Goal: Contribute content: Add original content to the website for others to see

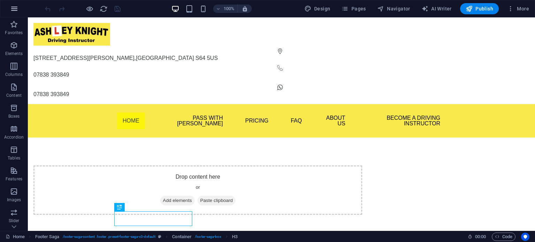
click at [14, 10] on icon "button" at bounding box center [14, 9] width 8 height 8
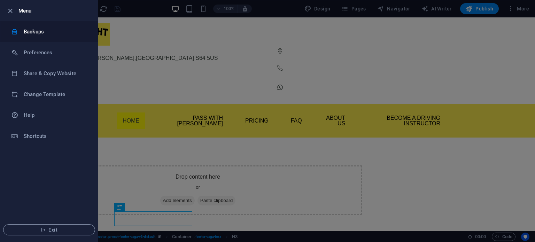
click at [23, 31] on div at bounding box center [17, 31] width 13 height 7
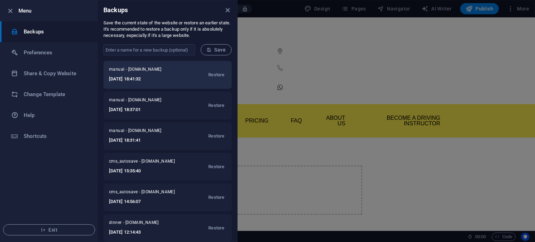
click at [158, 81] on h6 "[DATE] 18:41:32" at bounding box center [143, 79] width 68 height 8
click at [220, 75] on span "Restore" at bounding box center [216, 75] width 16 height 8
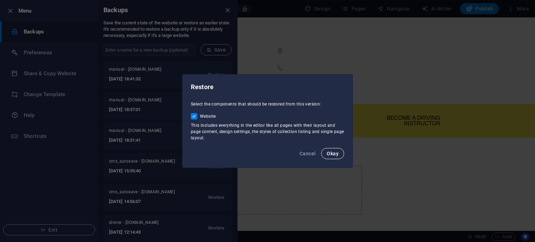
click at [333, 155] on span "Okay" at bounding box center [333, 154] width 12 height 6
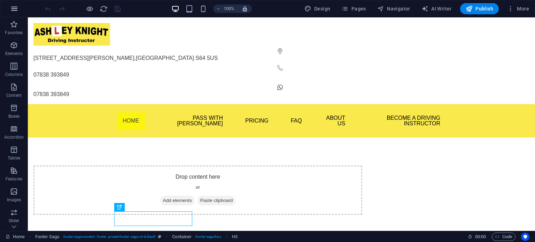
click at [12, 10] on icon "button" at bounding box center [14, 9] width 8 height 8
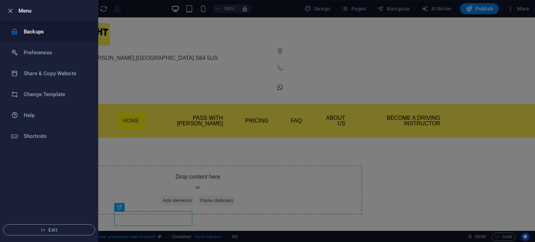
click at [47, 32] on h6 "Backups" at bounding box center [56, 32] width 64 height 8
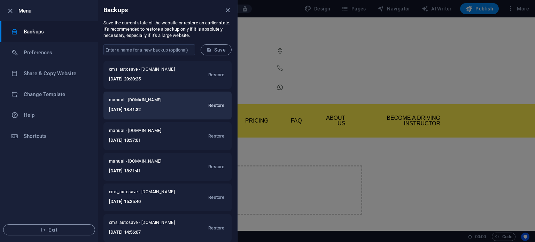
click at [215, 106] on span "Restore" at bounding box center [216, 105] width 16 height 8
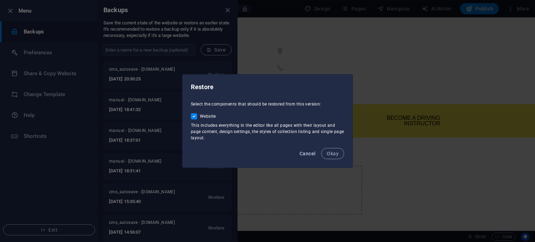
click at [311, 155] on span "Cancel" at bounding box center [308, 154] width 16 height 6
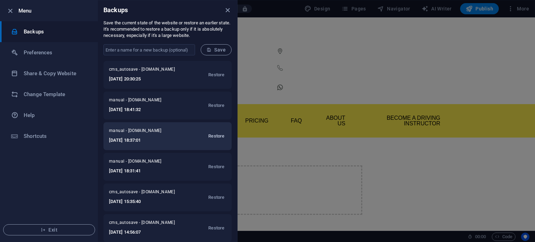
click at [216, 134] on span "Restore" at bounding box center [216, 136] width 16 height 8
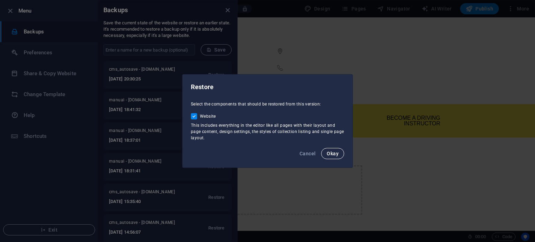
click at [327, 156] on span "Okay" at bounding box center [333, 154] width 12 height 6
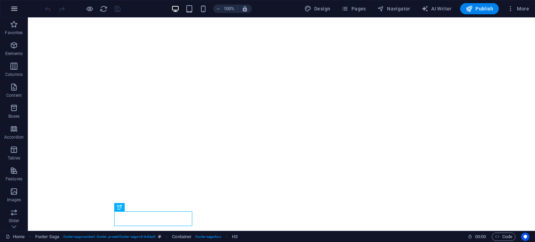
click at [16, 13] on icon "button" at bounding box center [14, 9] width 8 height 8
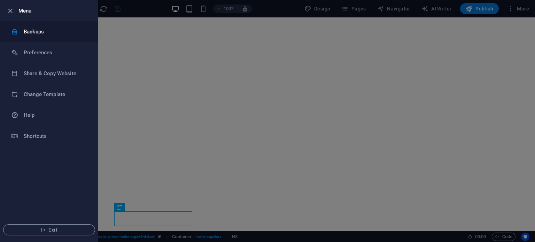
click at [38, 28] on h6 "Backups" at bounding box center [56, 32] width 64 height 8
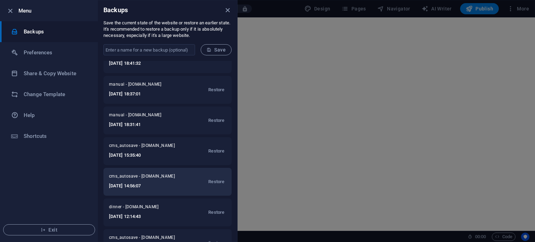
scroll to position [58, 0]
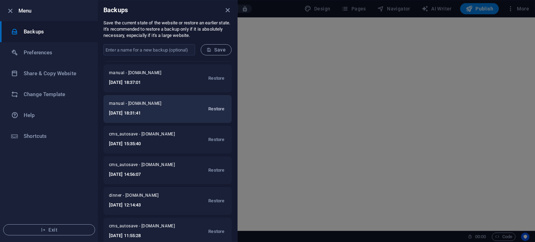
click at [216, 110] on span "Restore" at bounding box center [216, 109] width 16 height 8
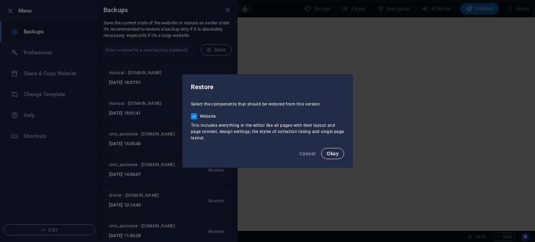
click at [329, 149] on button "Okay" at bounding box center [332, 153] width 23 height 11
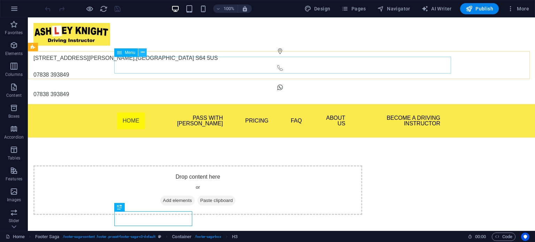
click at [143, 52] on icon at bounding box center [143, 52] width 4 height 7
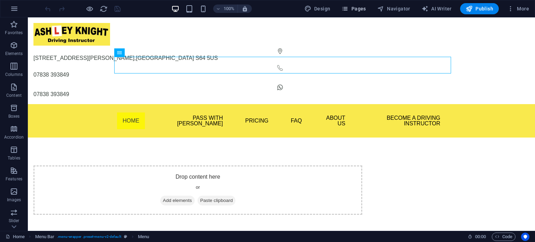
click at [355, 9] on span "Pages" at bounding box center [354, 8] width 24 height 7
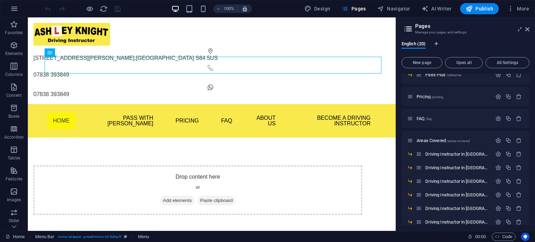
scroll to position [162, 0]
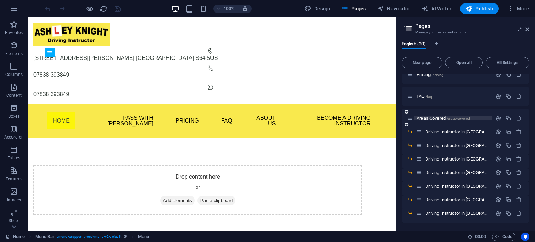
click at [428, 117] on span "Areas Covered /areas-covered" at bounding box center [443, 118] width 53 height 5
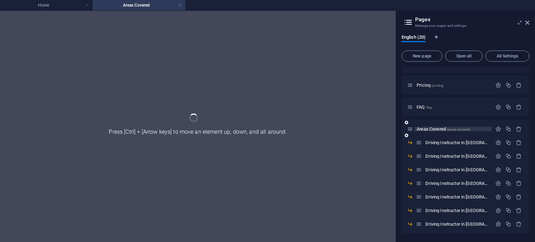
scroll to position [144, 0]
click at [428, 117] on div "Home / Pass With Ash /home Theory Test Pro /home-copy Beginner Lessons /beginne…" at bounding box center [466, 78] width 128 height 311
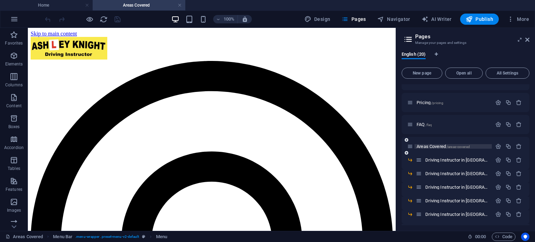
scroll to position [0, 0]
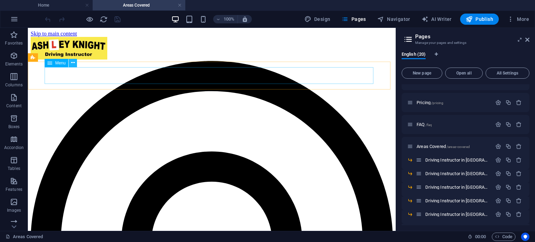
click at [75, 64] on icon at bounding box center [73, 62] width 4 height 7
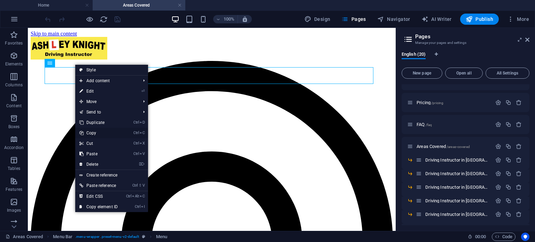
click at [98, 132] on link "Ctrl C Copy" at bounding box center [98, 133] width 47 height 10
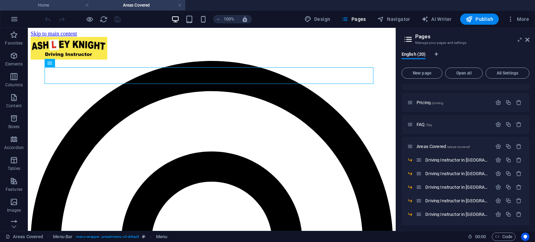
click at [56, 5] on h4 "Home" at bounding box center [46, 5] width 93 height 8
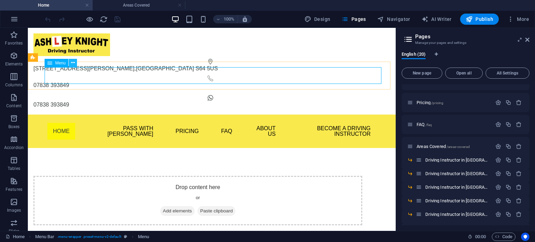
click at [72, 64] on icon at bounding box center [73, 62] width 4 height 7
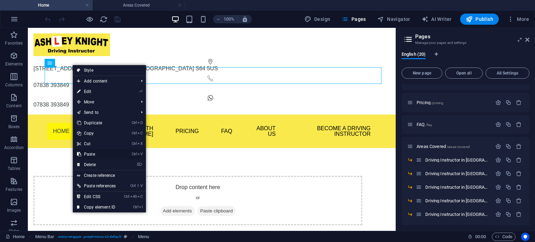
click at [91, 154] on link "Ctrl V Paste" at bounding box center [96, 154] width 47 height 10
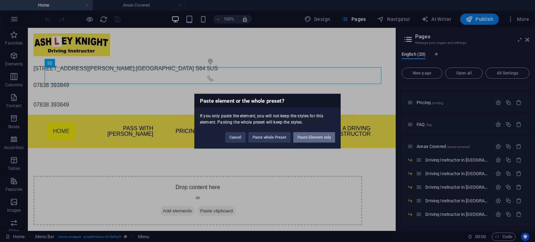
click at [312, 139] on button "Paste Element only" at bounding box center [314, 137] width 42 height 10
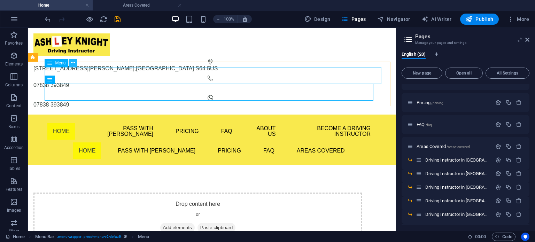
click at [71, 63] on icon at bounding box center [73, 62] width 4 height 7
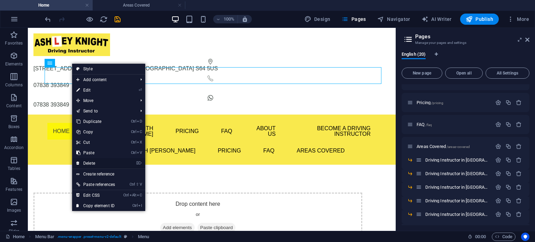
click at [86, 162] on link "⌦ Delete" at bounding box center [95, 163] width 47 height 10
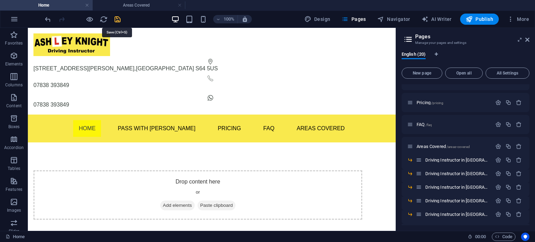
click at [117, 21] on icon "save" at bounding box center [118, 19] width 8 height 8
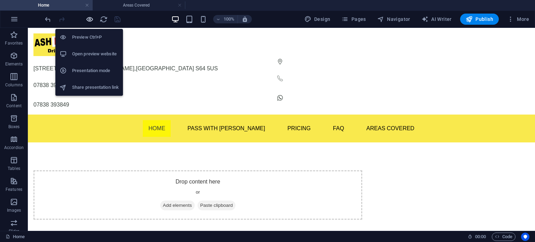
click at [91, 19] on icon "button" at bounding box center [90, 19] width 8 height 8
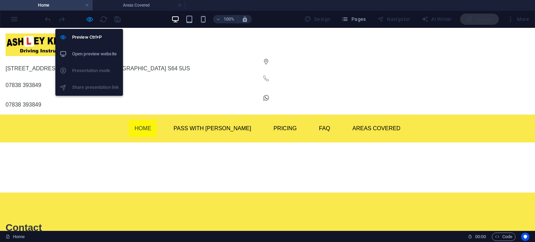
click at [90, 51] on h6 "Open preview website" at bounding box center [95, 54] width 47 height 8
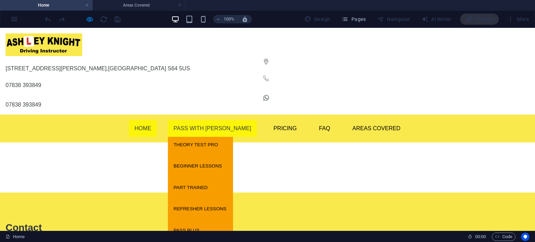
click at [209, 120] on link "Pass With Ash" at bounding box center [212, 128] width 89 height 17
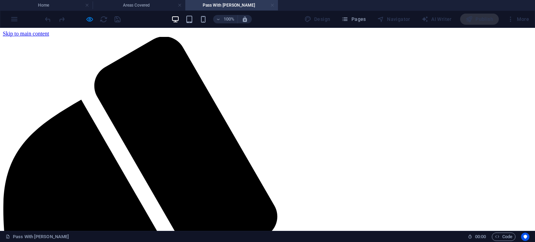
click at [274, 6] on link at bounding box center [272, 5] width 4 height 7
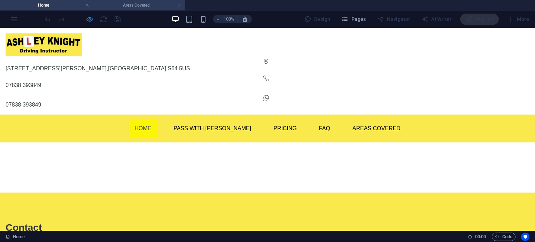
click at [179, 6] on link at bounding box center [180, 5] width 4 height 7
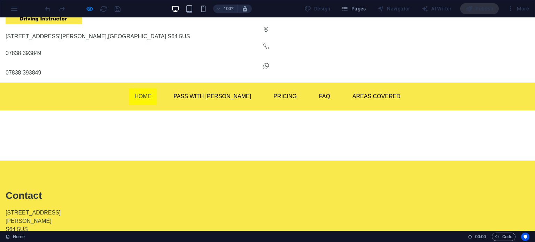
scroll to position [23, 0]
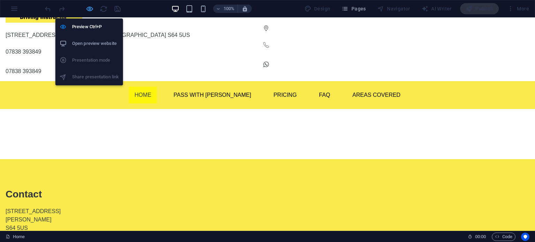
click at [90, 10] on icon "button" at bounding box center [90, 9] width 8 height 8
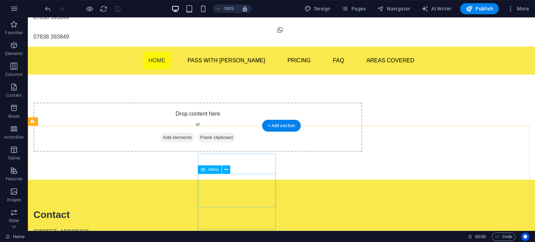
scroll to position [58, 0]
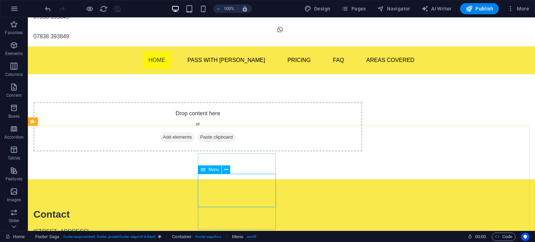
click at [208, 171] on span "Menu" at bounding box center [213, 170] width 10 height 4
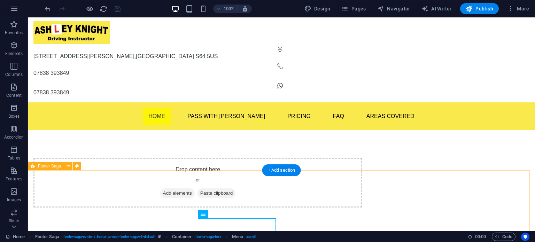
scroll to position [0, 0]
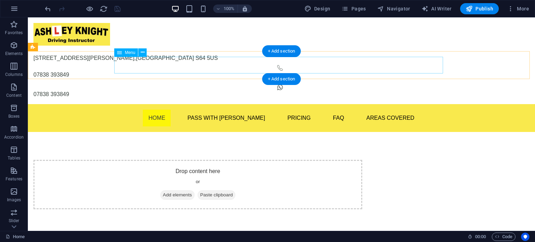
click at [236, 110] on nav "Home Pass With Ash Theory Test Pro Beginner Lessons Part Trained Refresher Less…" at bounding box center [281, 118] width 329 height 17
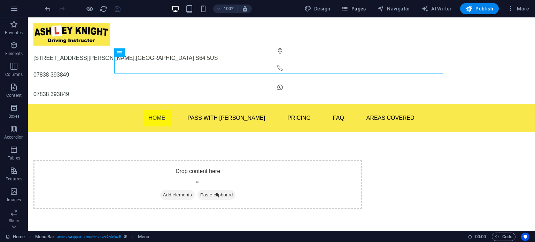
click at [363, 9] on span "Pages" at bounding box center [354, 8] width 24 height 7
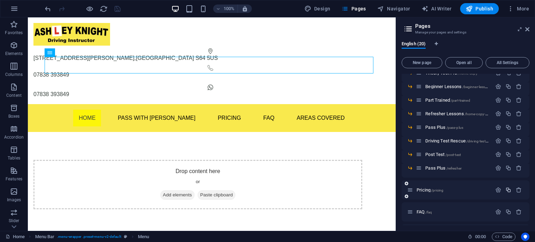
scroll to position [46, 0]
click at [508, 167] on icon "button" at bounding box center [509, 168] width 6 height 6
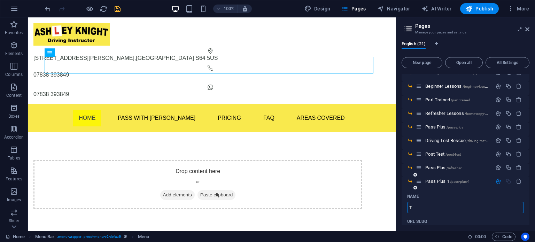
type input "Ta"
type input "/t"
type input "T"
type input "Taxi"
type input "/taxi"
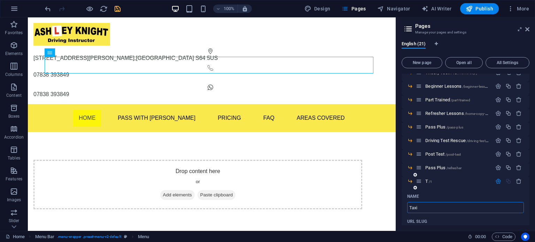
type input "Taxi"
type input "Taxi Test"
type input "/taxi-test"
type input "Taxi Test"
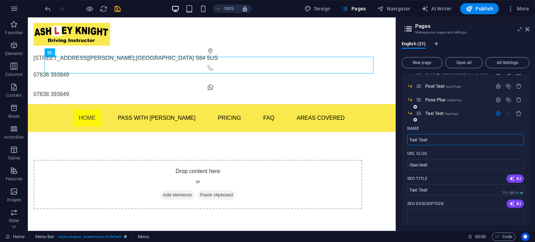
scroll to position [116, 0]
click at [501, 111] on button "button" at bounding box center [498, 112] width 10 height 6
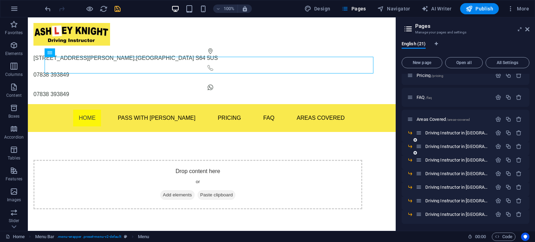
scroll to position [176, 0]
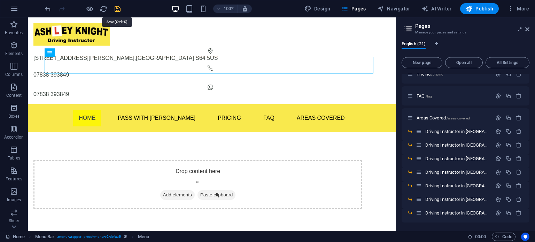
drag, startPoint x: 117, startPoint y: 7, endPoint x: 136, endPoint y: 13, distance: 19.4
click at [117, 7] on icon "save" at bounding box center [118, 9] width 8 height 8
